Goal: Browse casually: Explore the website without a specific task or goal

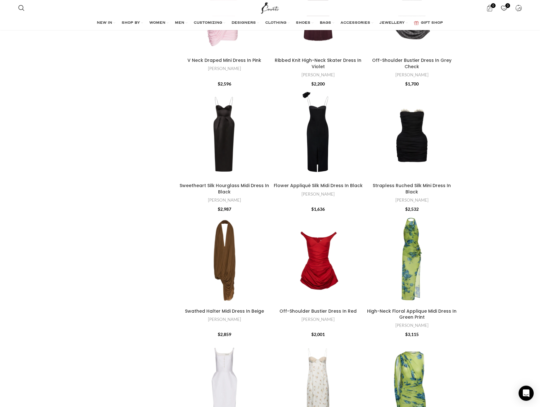
scroll to position [287, 0]
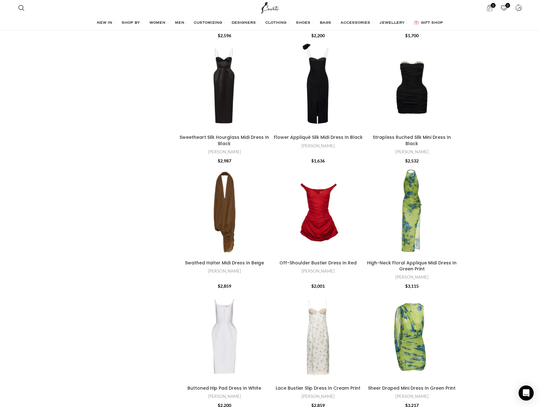
scroll to position [395, 0]
